Goal: Information Seeking & Learning: Learn about a topic

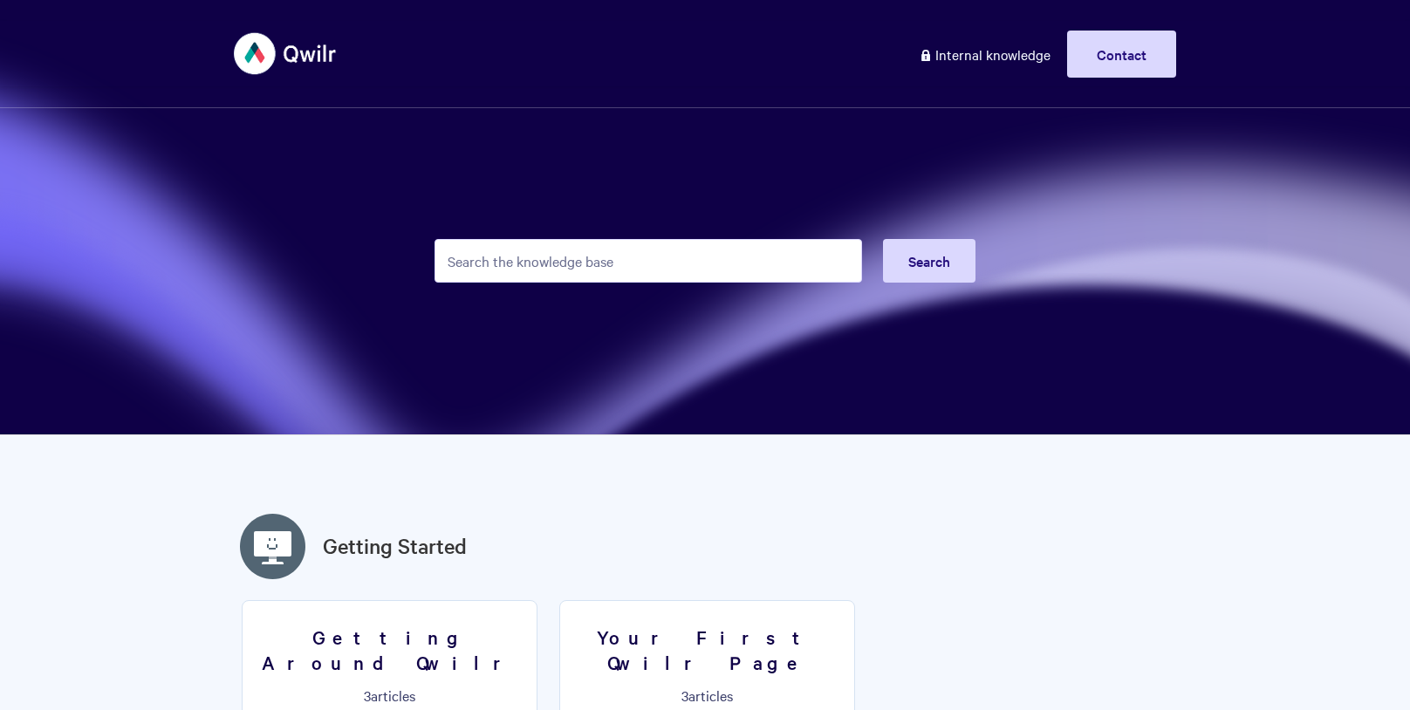
click at [521, 261] on input "Search the knowledge base" at bounding box center [649, 261] width 428 height 44
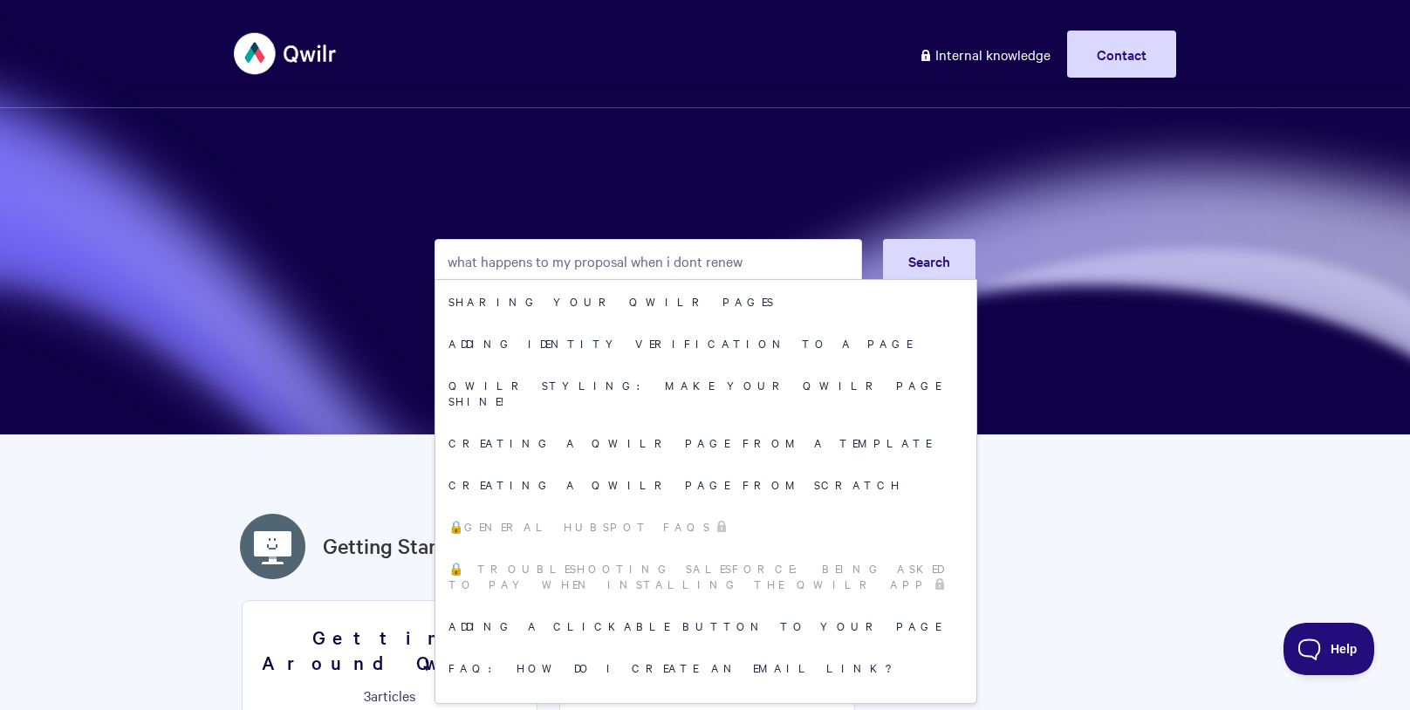
type input "what happens to my proposal when i dont renew"
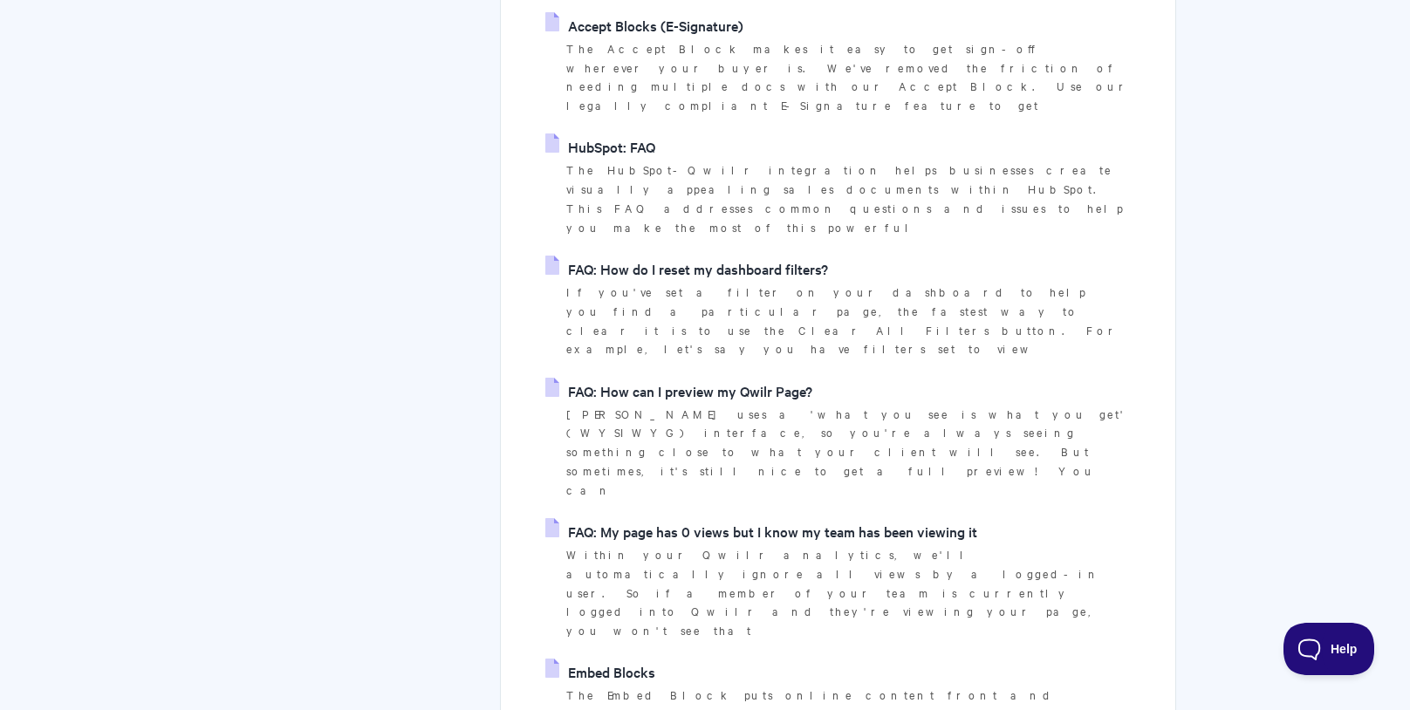
scroll to position [4201, 0]
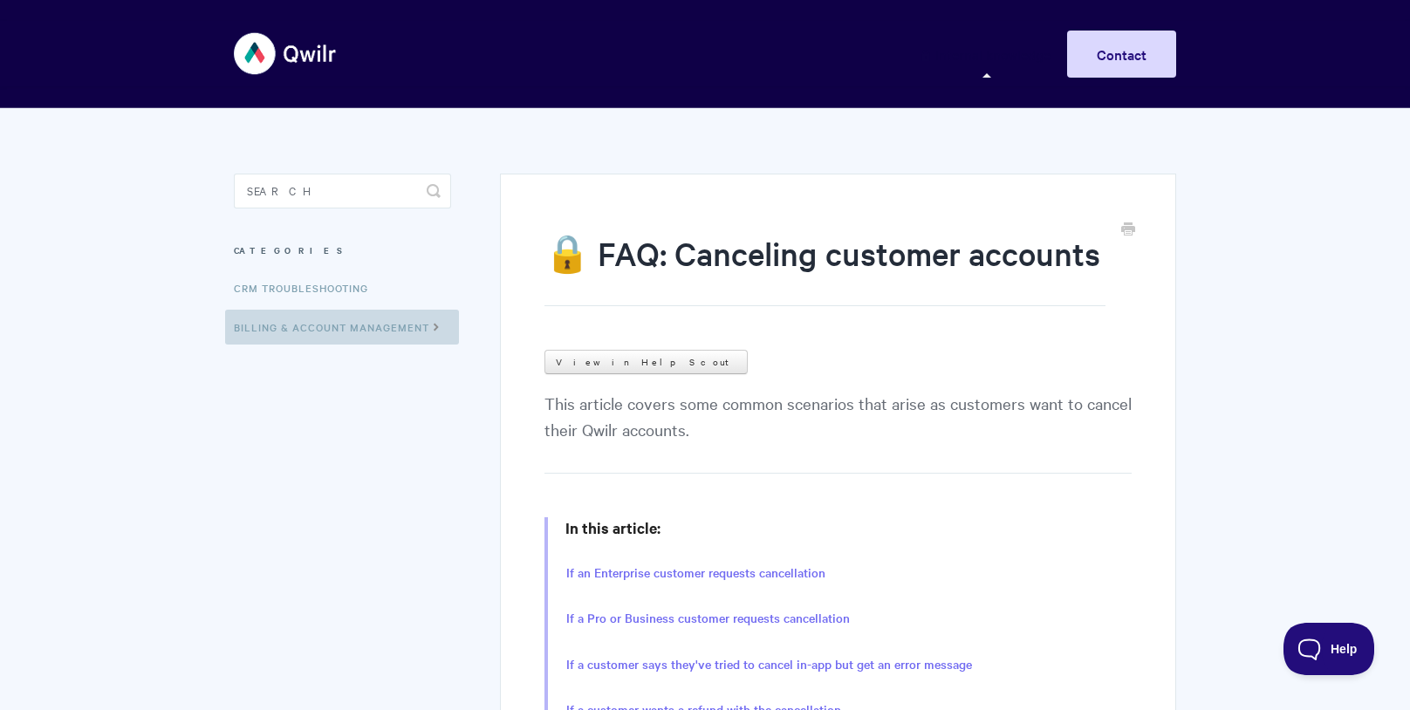
click at [401, 326] on link "Billing & Account Management" at bounding box center [342, 327] width 234 height 35
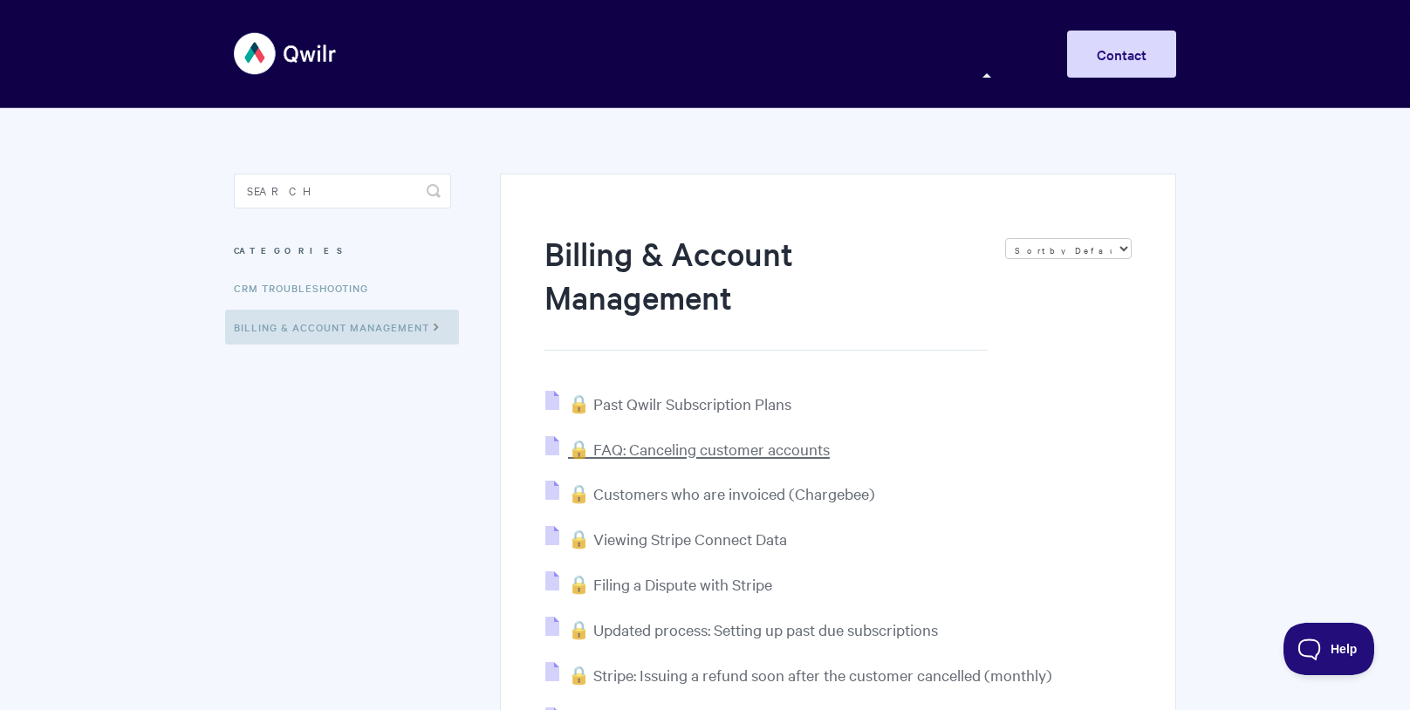
click at [778, 451] on span "🔒 FAQ: Canceling customer accounts" at bounding box center [699, 449] width 262 height 20
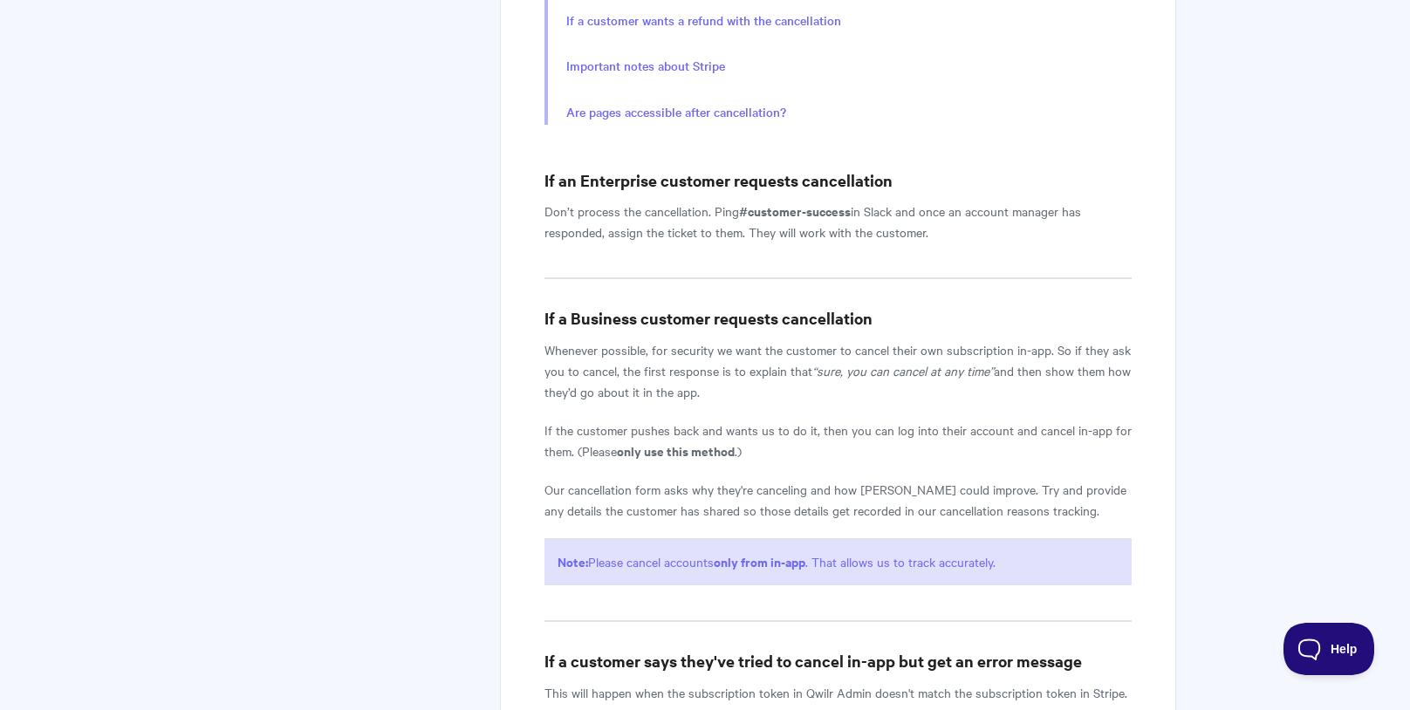
scroll to position [695, 0]
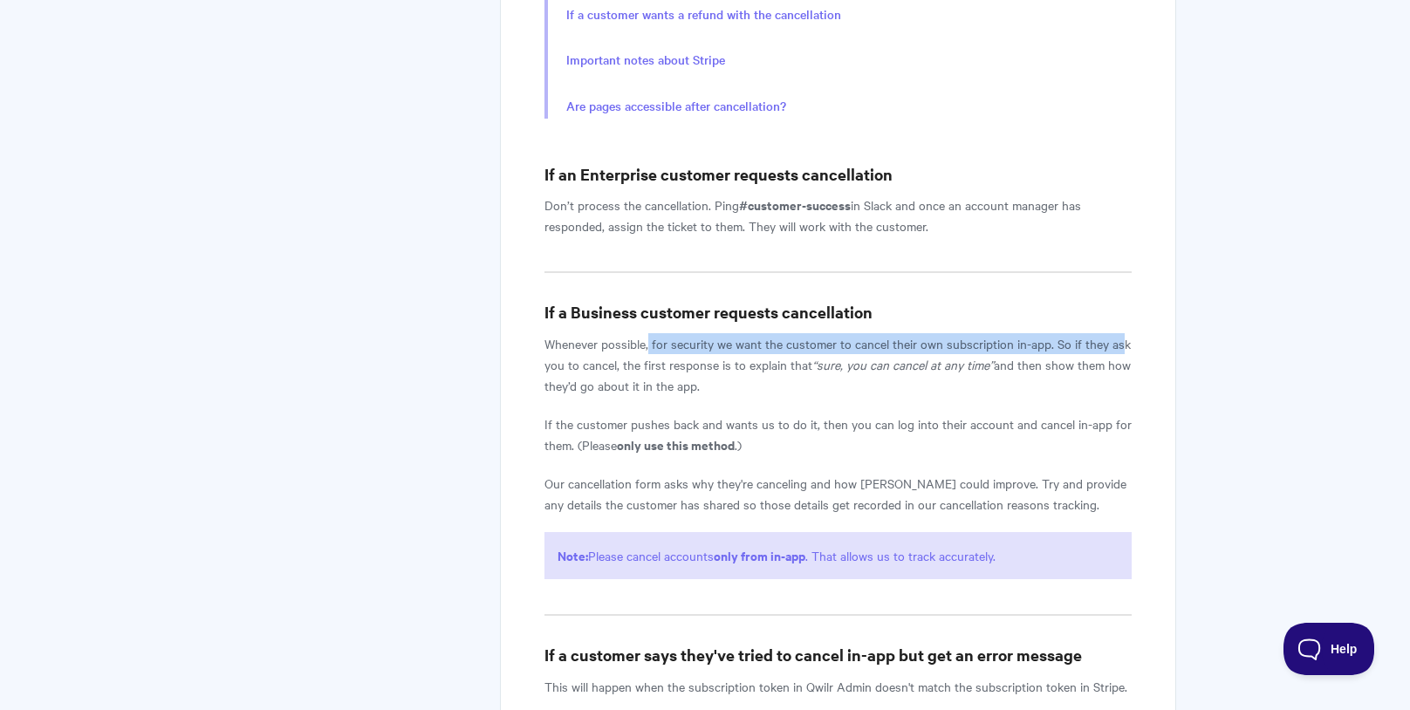
drag, startPoint x: 647, startPoint y: 345, endPoint x: 1120, endPoint y: 345, distance: 472.9
click at [1120, 345] on p "Whenever possible, for security we want the customer to cancel their own subscr…" at bounding box center [838, 364] width 587 height 63
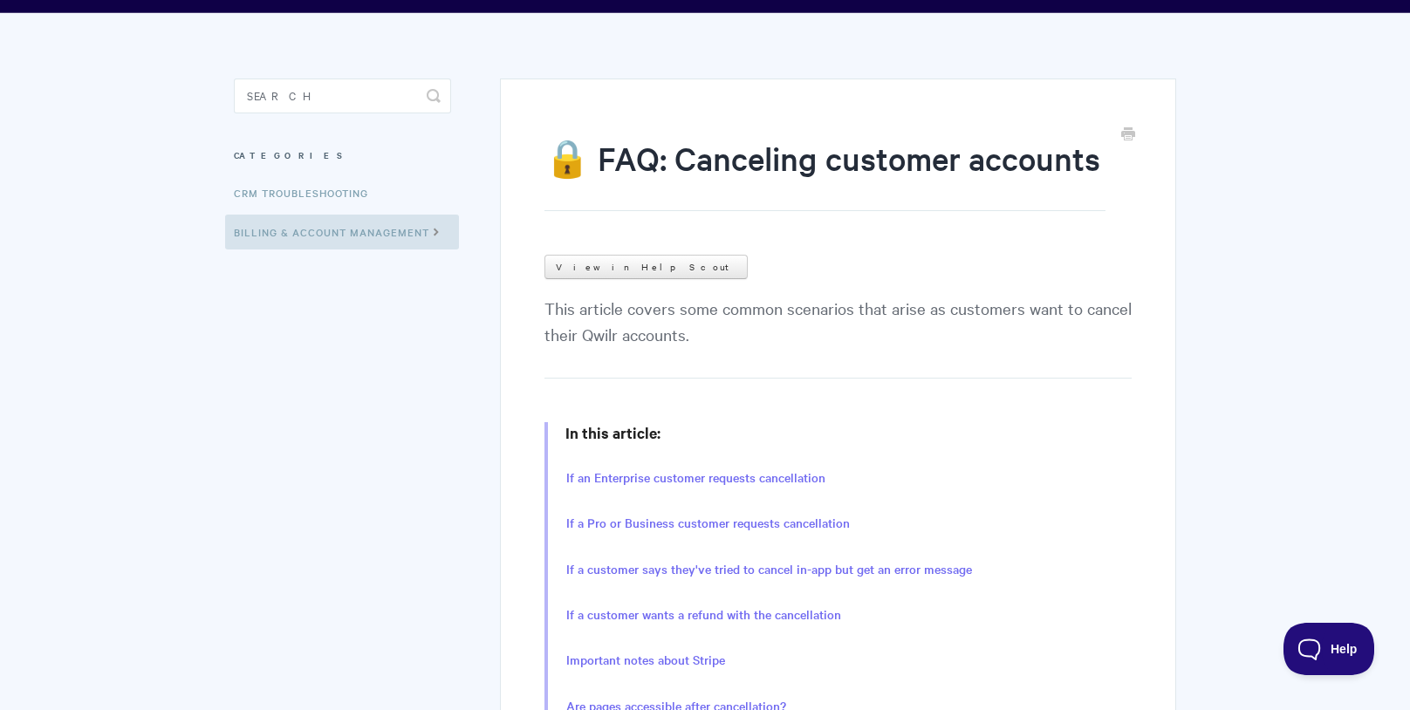
scroll to position [0, 0]
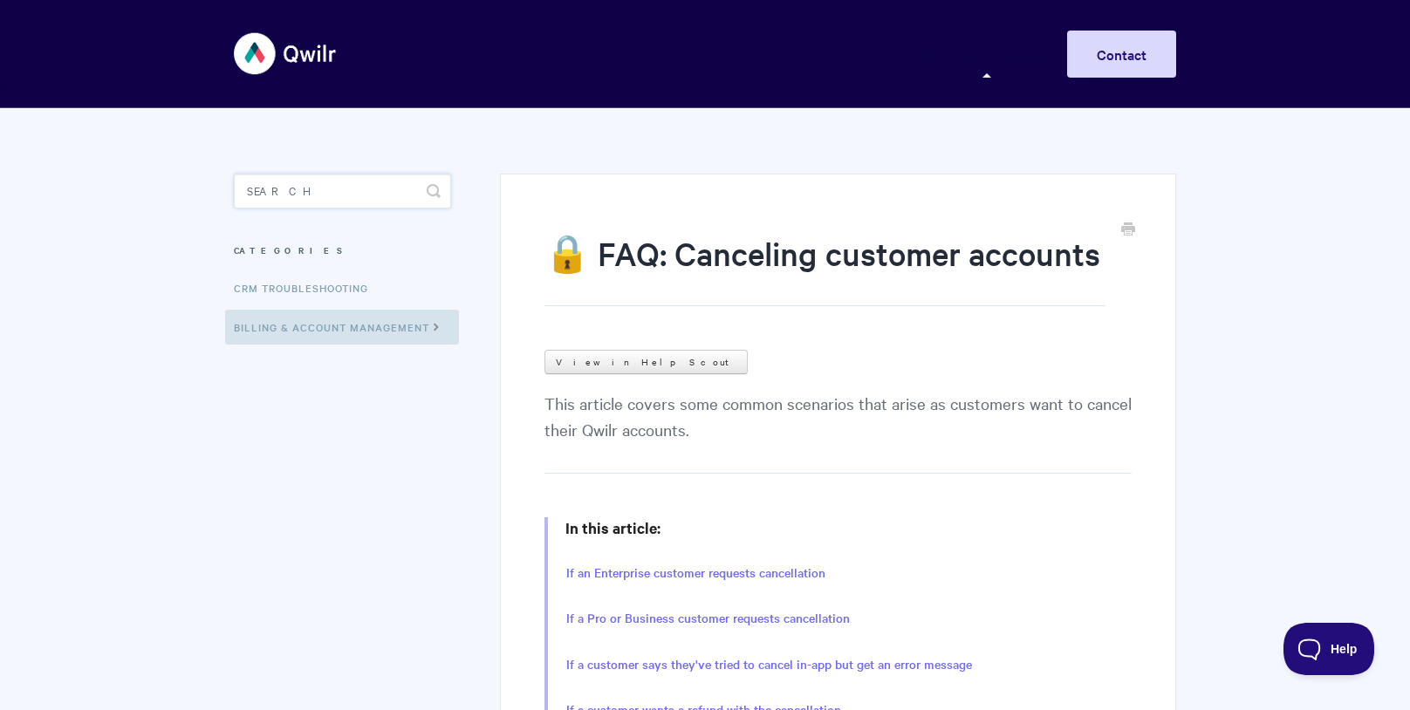
click at [328, 195] on input "Search" at bounding box center [342, 191] width 217 height 35
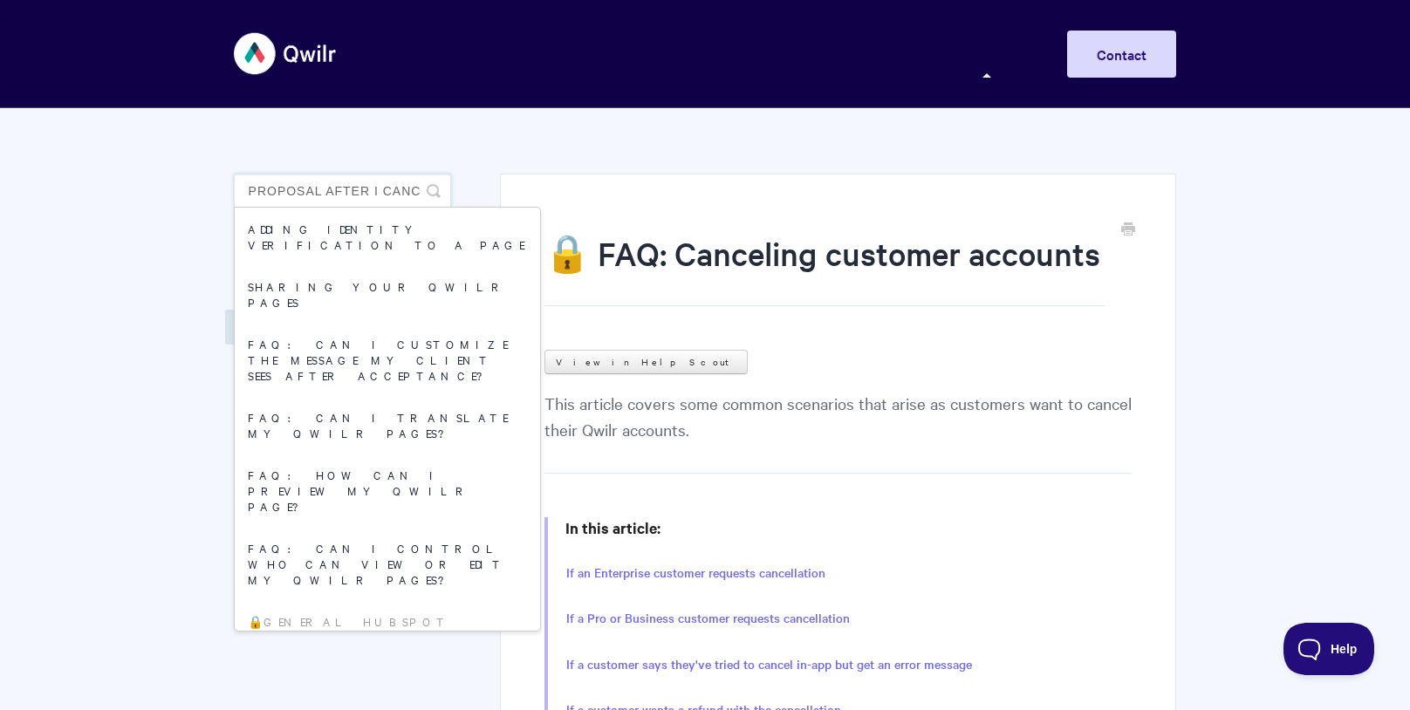
scroll to position [0, 140]
type input "can i access my proposal after i cancel"
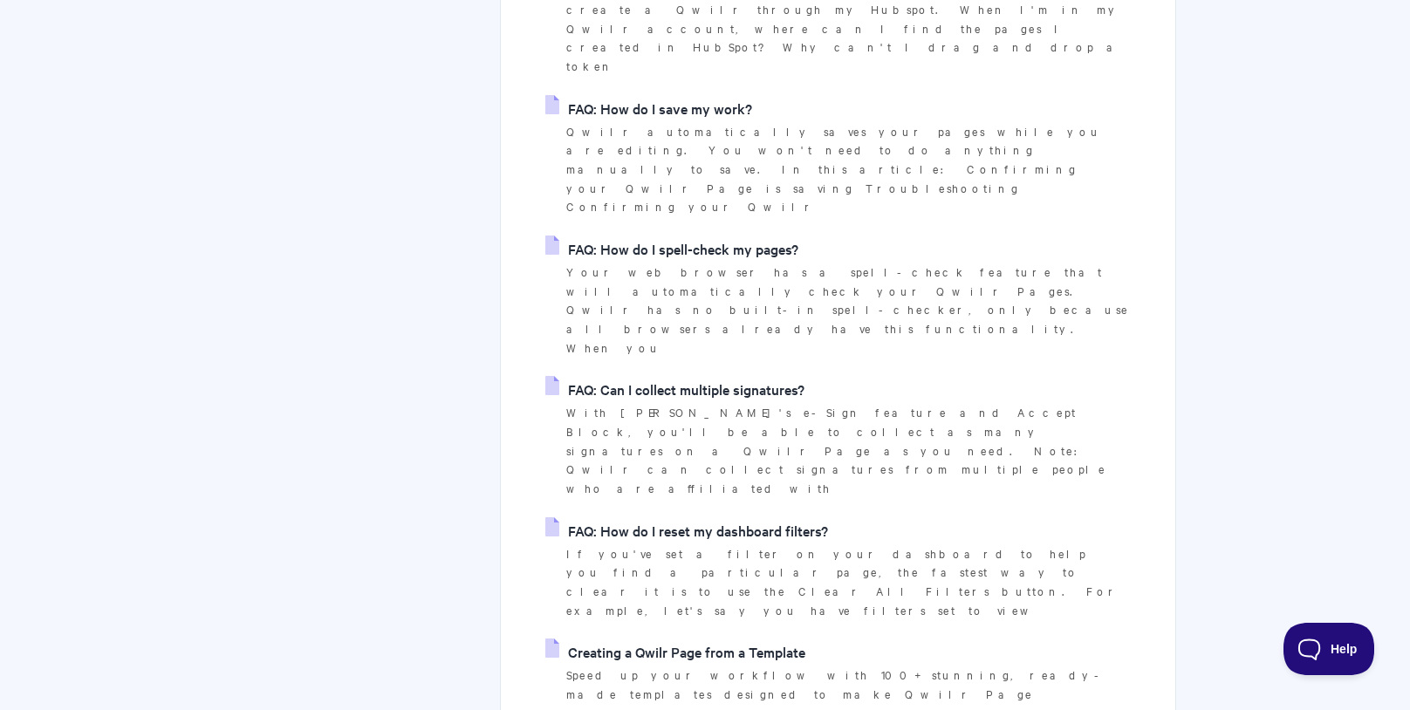
scroll to position [1838, 0]
